Goal: Information Seeking & Learning: Learn about a topic

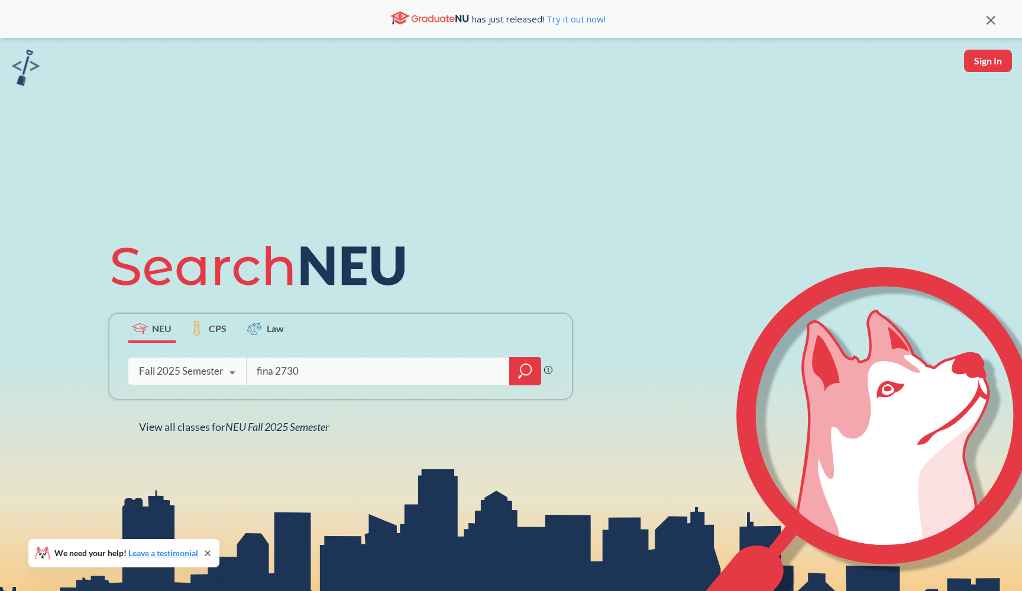
type input "fina 2730"
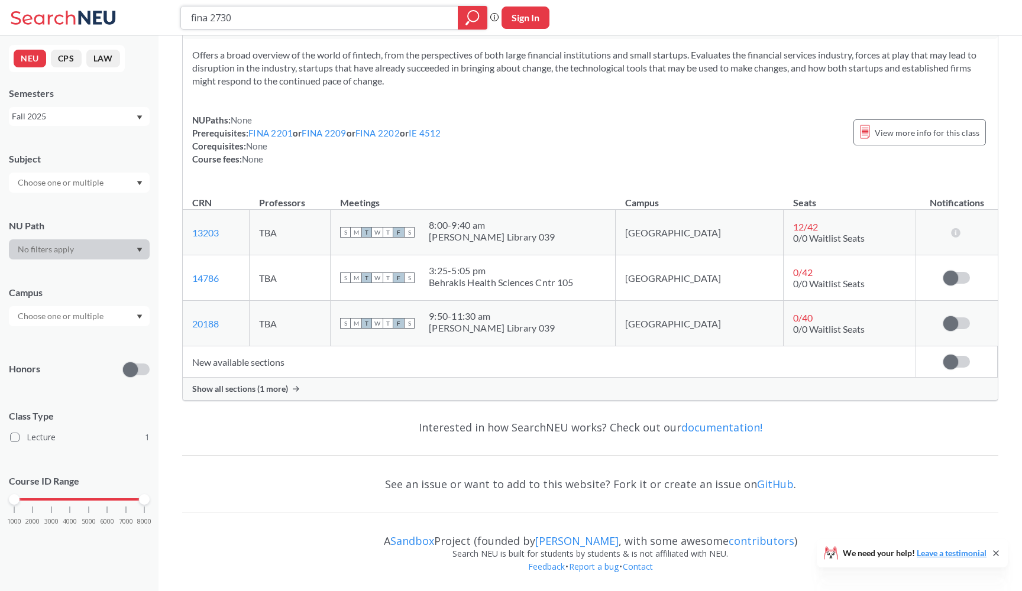
scroll to position [48, 0]
click at [293, 391] on icon at bounding box center [296, 389] width 7 height 6
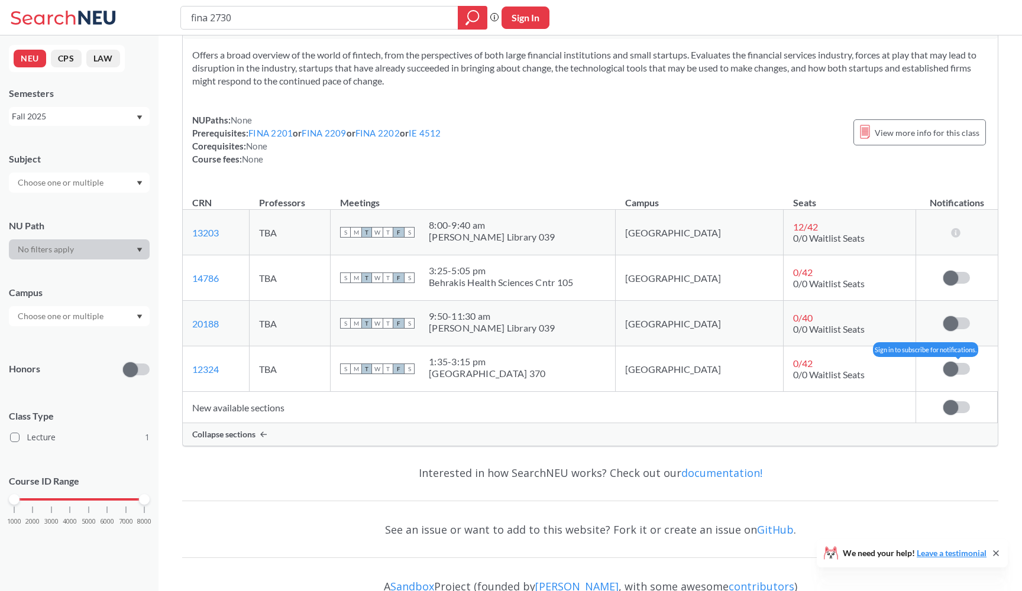
click at [948, 373] on span at bounding box center [950, 369] width 15 height 15
click at [943, 363] on input "checkbox" at bounding box center [943, 363] width 0 height 0
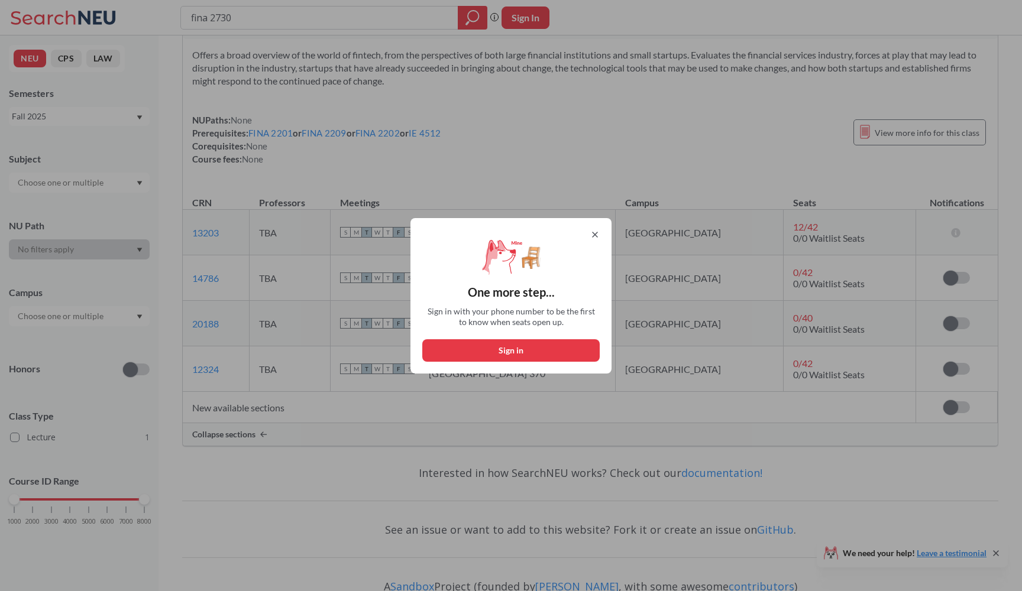
click at [569, 349] on button "Sign in" at bounding box center [510, 350] width 177 height 22
select select "US"
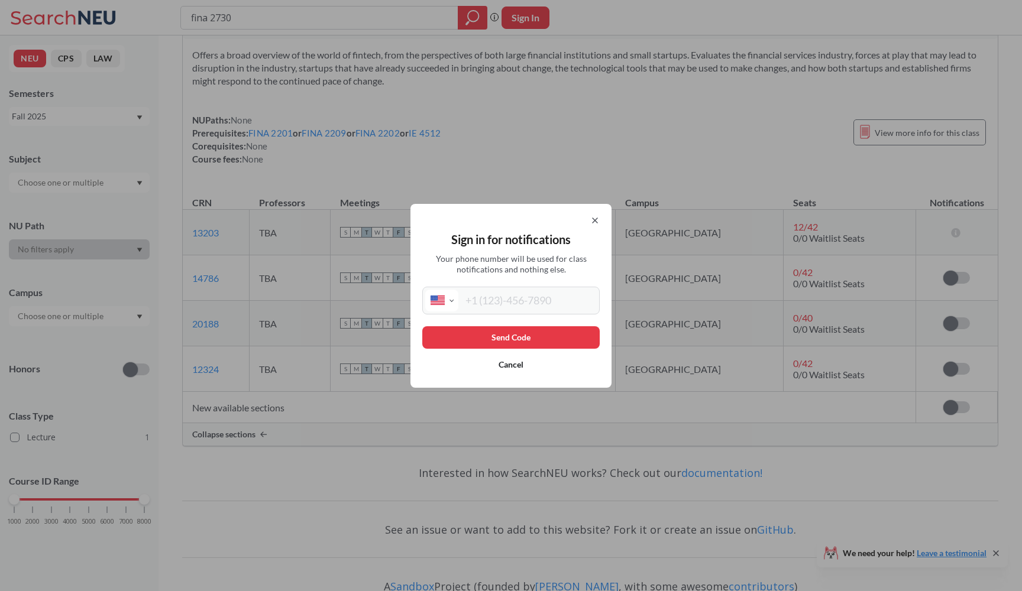
click at [524, 297] on input "tel" at bounding box center [527, 301] width 138 height 22
type input "[PHONE_NUMBER]"
click at [519, 333] on button "Send Code" at bounding box center [510, 337] width 177 height 22
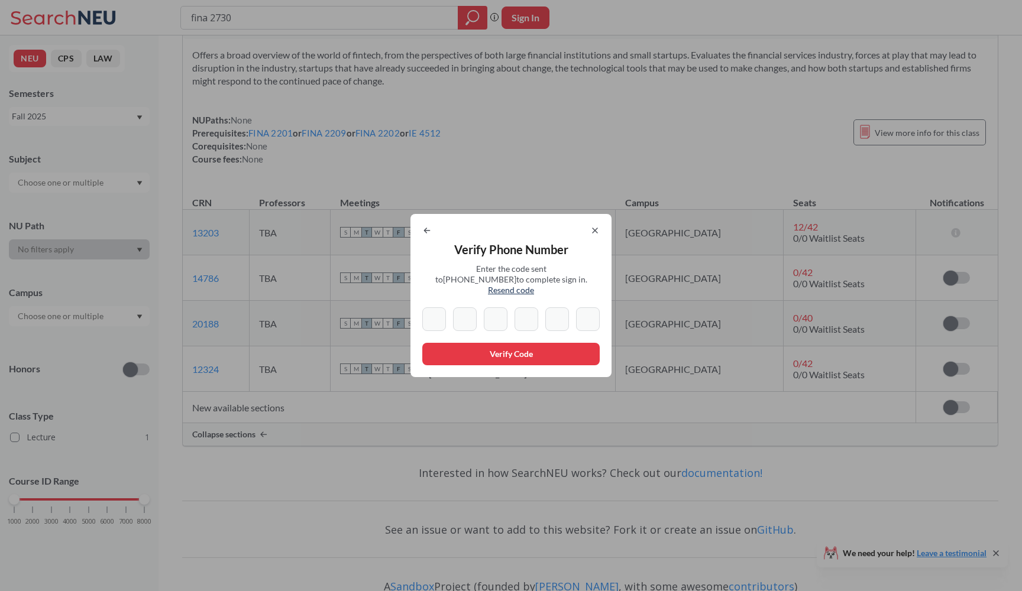
type input "5"
type input "2"
type input "0"
type input "2"
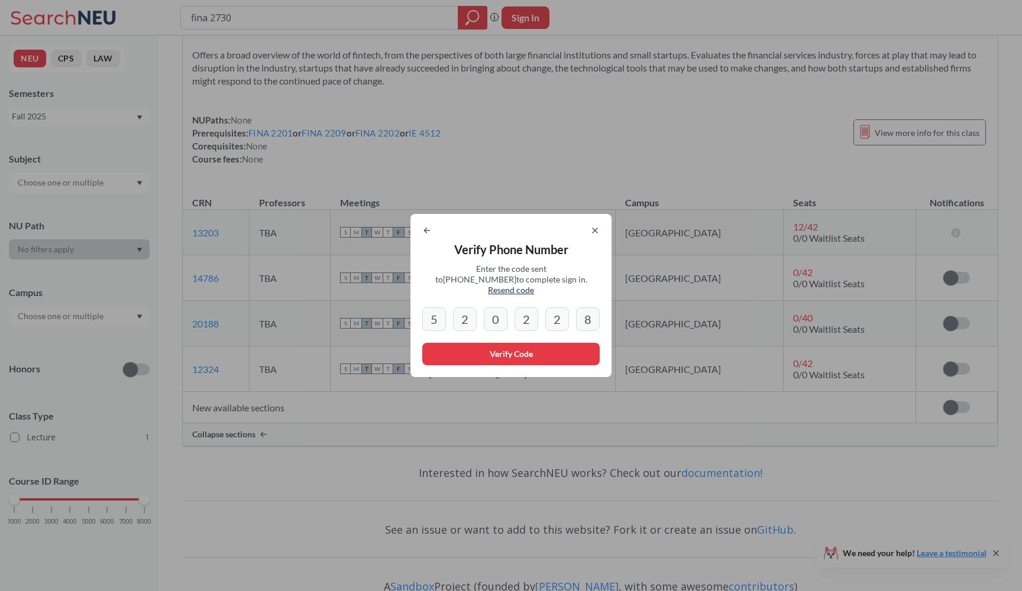
type input "8"
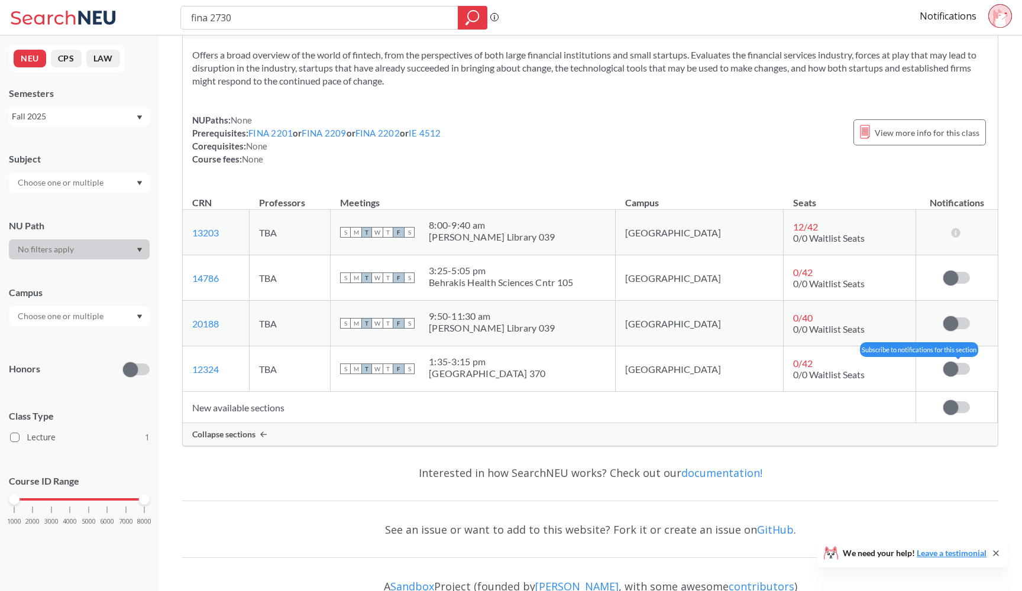
click at [958, 365] on label at bounding box center [956, 369] width 27 height 12
click at [943, 363] on input "checkbox" at bounding box center [943, 363] width 0 height 0
click at [957, 320] on span at bounding box center [950, 323] width 15 height 15
click at [943, 318] on input "checkbox" at bounding box center [943, 318] width 0 height 0
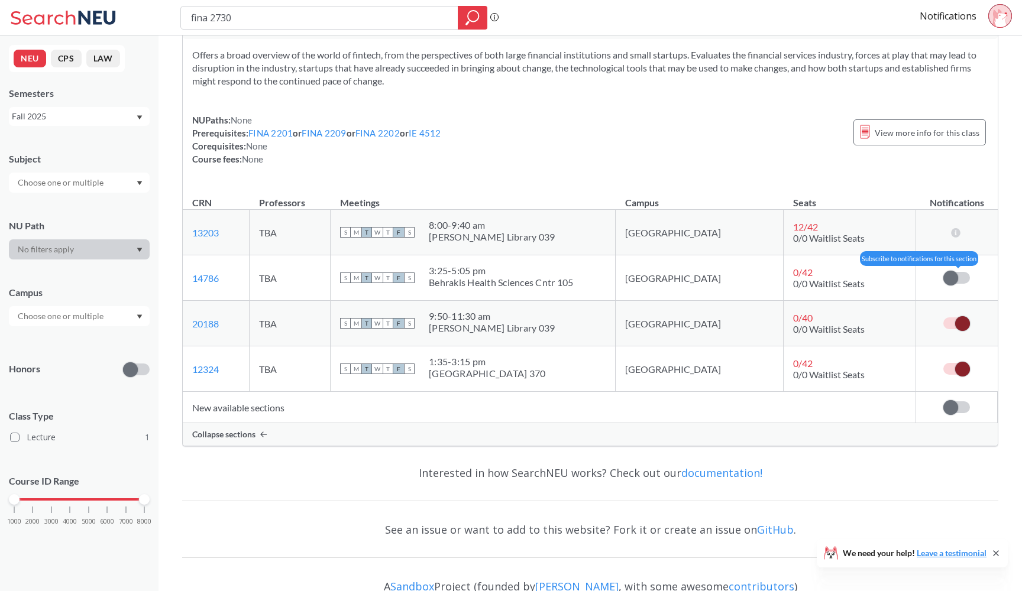
click at [957, 278] on span at bounding box center [950, 278] width 15 height 15
click at [943, 272] on input "checkbox" at bounding box center [943, 272] width 0 height 0
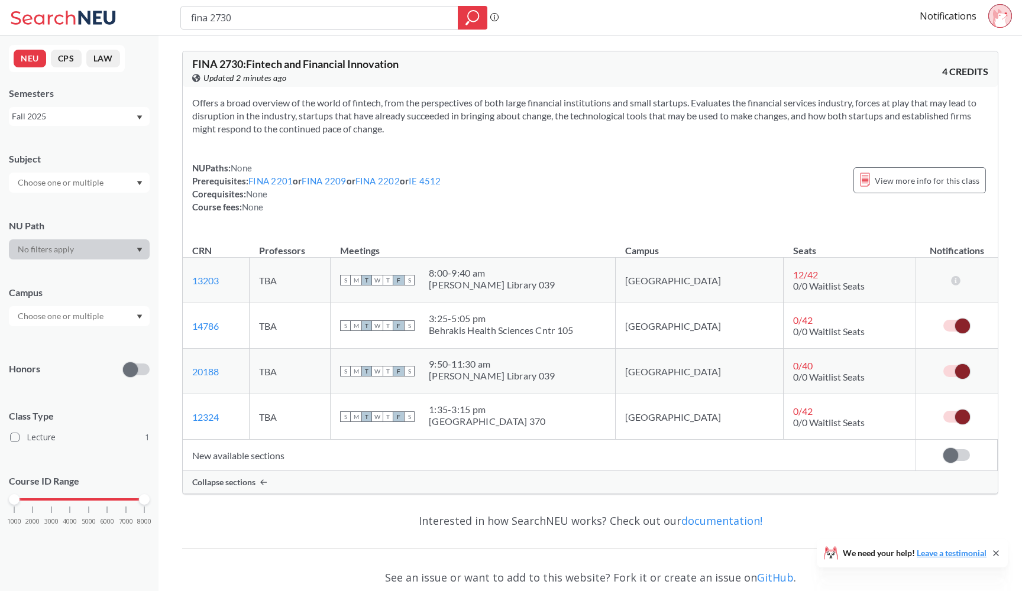
scroll to position [0, 0]
click at [963, 320] on span at bounding box center [962, 326] width 15 height 15
click at [943, 320] on input "checkbox" at bounding box center [943, 320] width 0 height 0
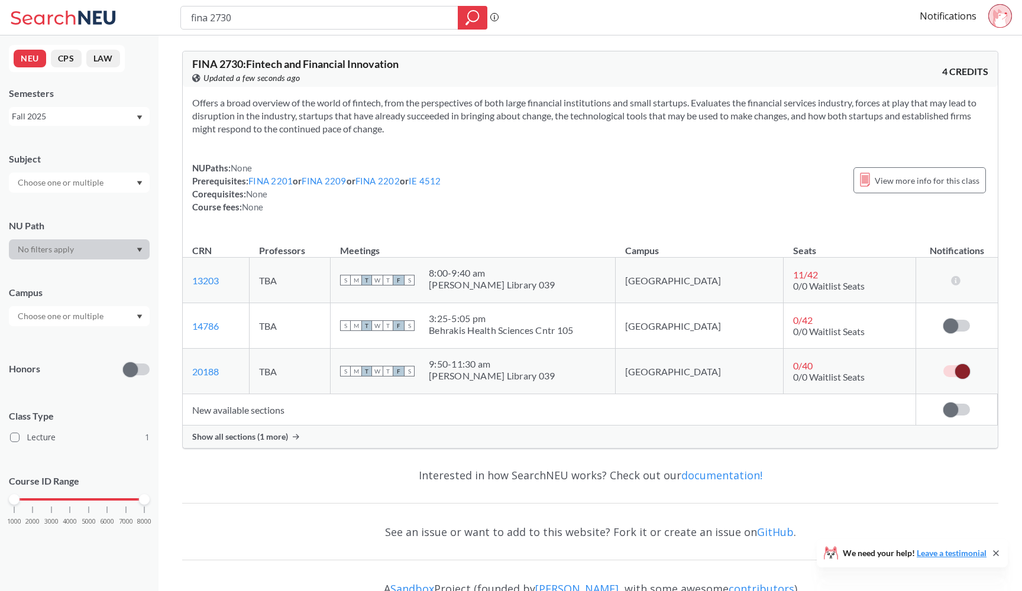
click at [276, 445] on div "Show all sections (1 more)" at bounding box center [590, 437] width 815 height 22
